Goal: Information Seeking & Learning: Learn about a topic

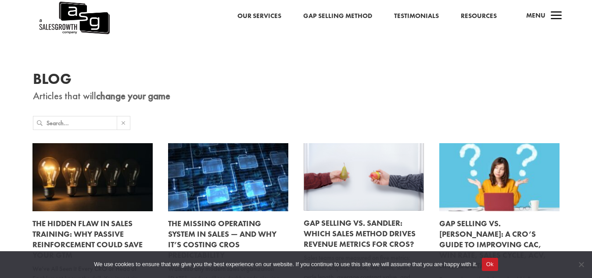
click at [431, 90] on h1 "Blog" at bounding box center [296, 81] width 527 height 19
click at [558, 13] on span "a" at bounding box center [557, 16] width 18 height 18
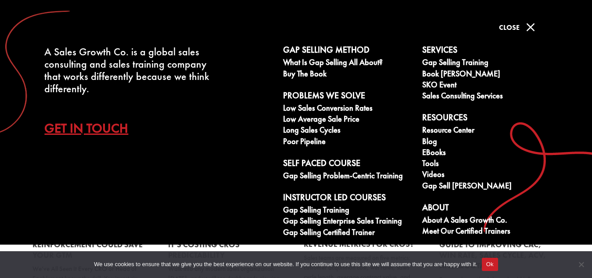
click at [104, 125] on link "Get In Touch" at bounding box center [92, 127] width 97 height 31
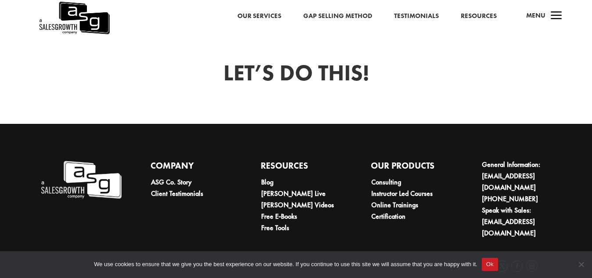
scroll to position [579, 0]
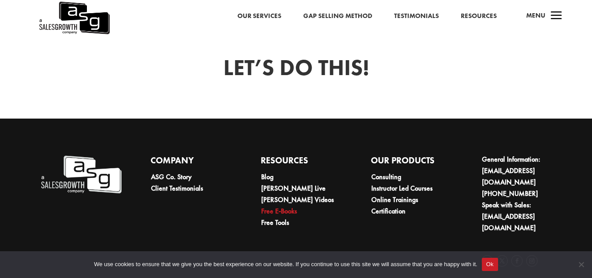
click at [292, 206] on link "Free E-Books" at bounding box center [279, 210] width 36 height 9
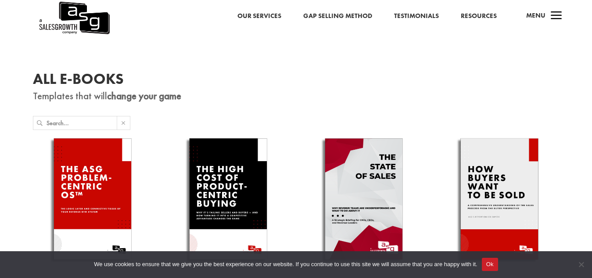
click at [357, 12] on link "Gap Selling Method" at bounding box center [337, 16] width 69 height 11
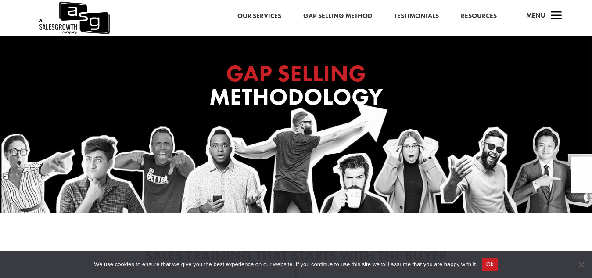
click at [483, 15] on link "Resources" at bounding box center [479, 16] width 36 height 11
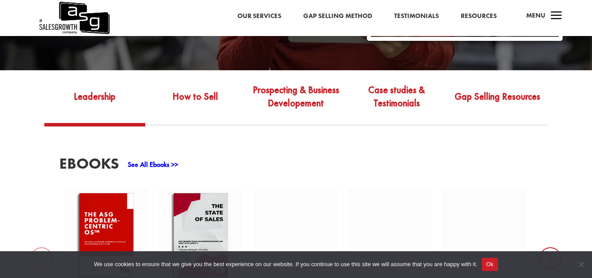
scroll to position [281, 0]
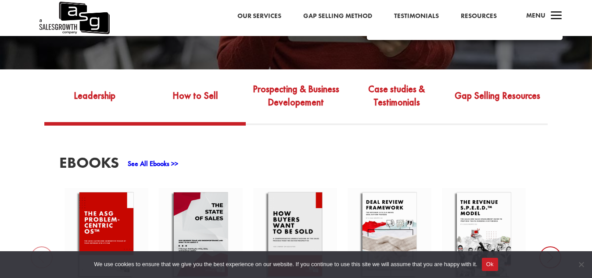
click at [209, 87] on link "How to Sell" at bounding box center [195, 101] width 101 height 41
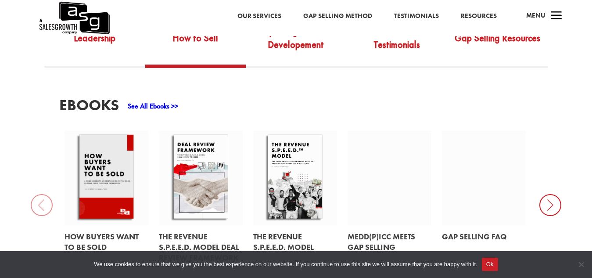
scroll to position [339, 0]
